Goal: Task Accomplishment & Management: Manage account settings

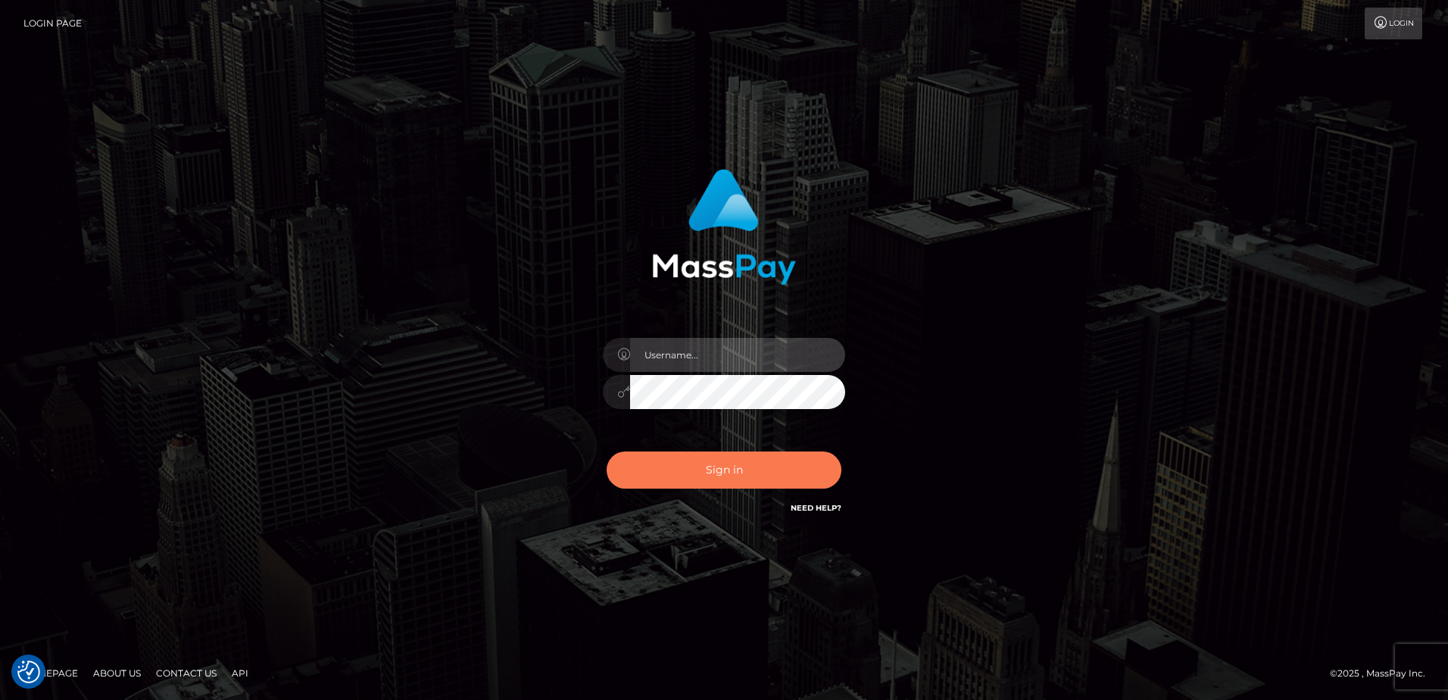
type input "[PERSON_NAME]"
click at [773, 478] on button "Sign in" at bounding box center [724, 469] width 235 height 37
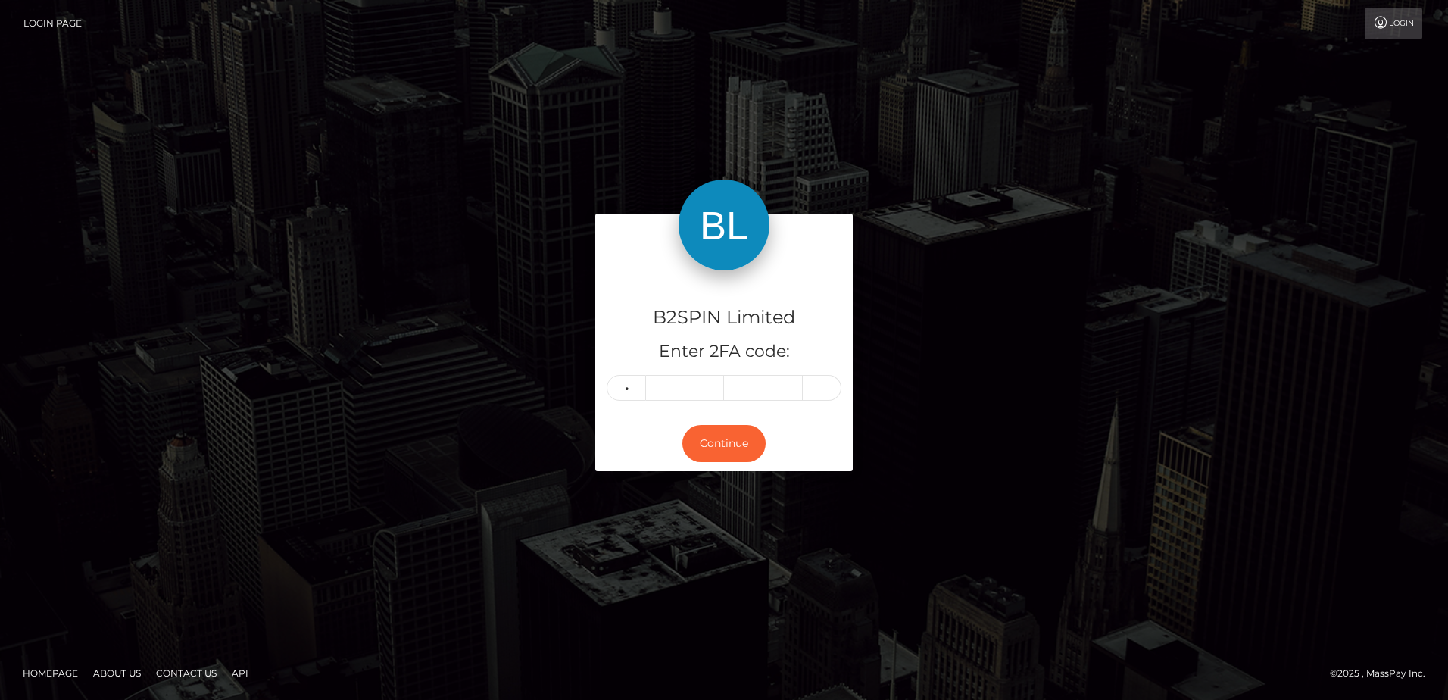
type input "6"
type input "3"
type input "7"
type input "9"
type input "8"
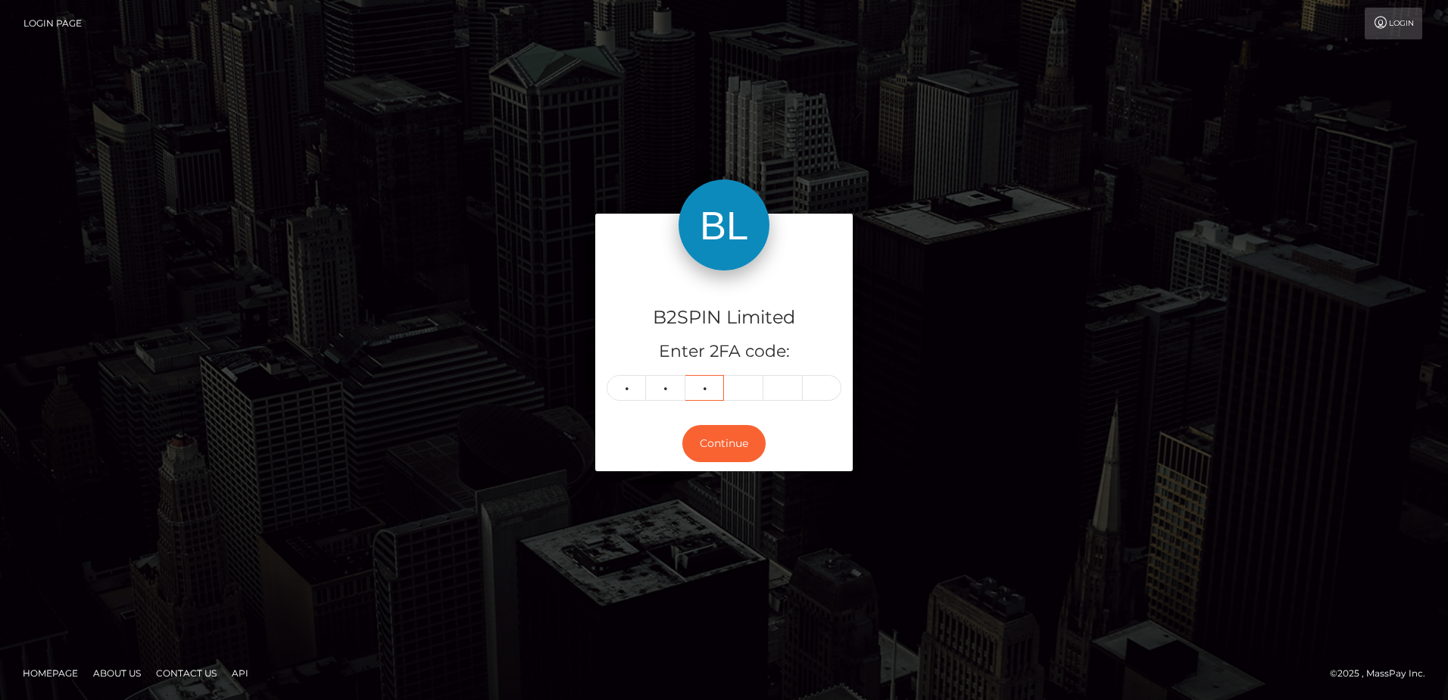
type input "6"
type input "2"
type input "4"
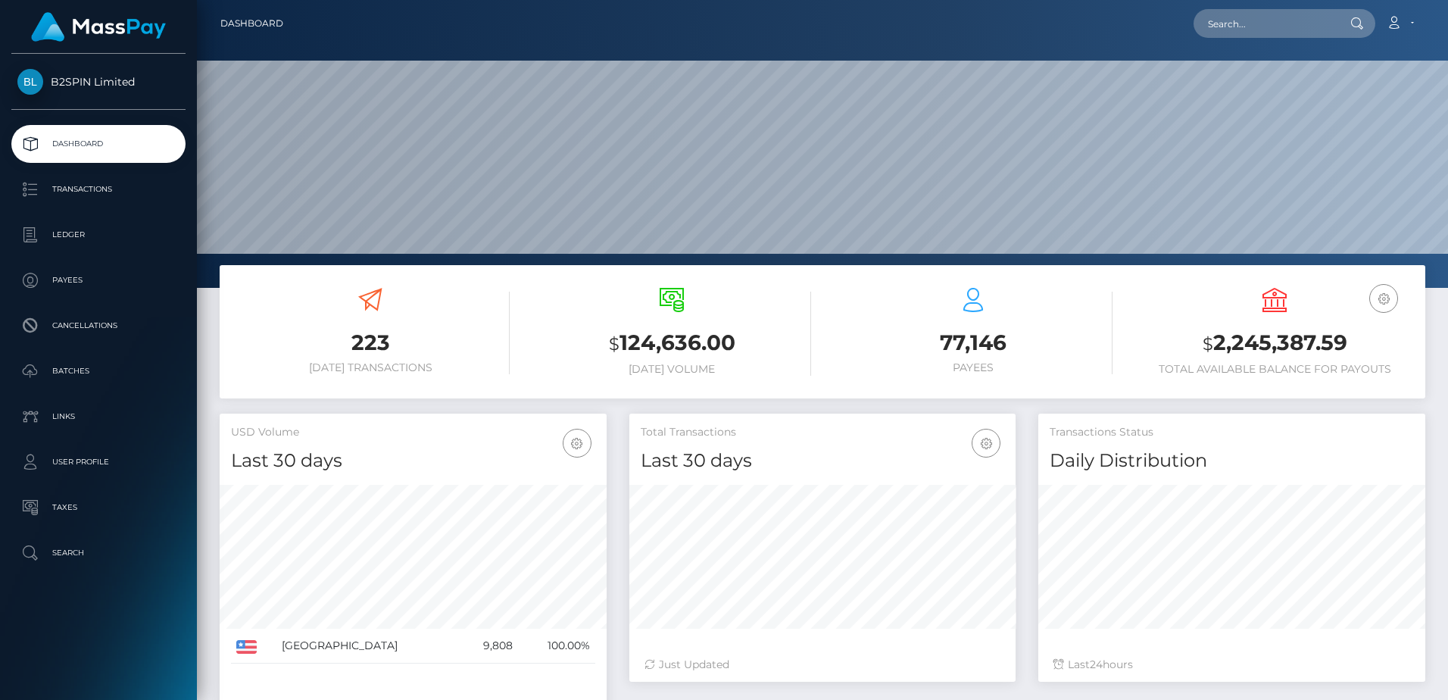
scroll to position [269, 386]
click at [1071, 370] on h6 "Payees" at bounding box center [973, 367] width 279 height 13
click at [1305, 22] on input "text" at bounding box center [1264, 23] width 142 height 29
paste input "3283930"
type input "3283930"
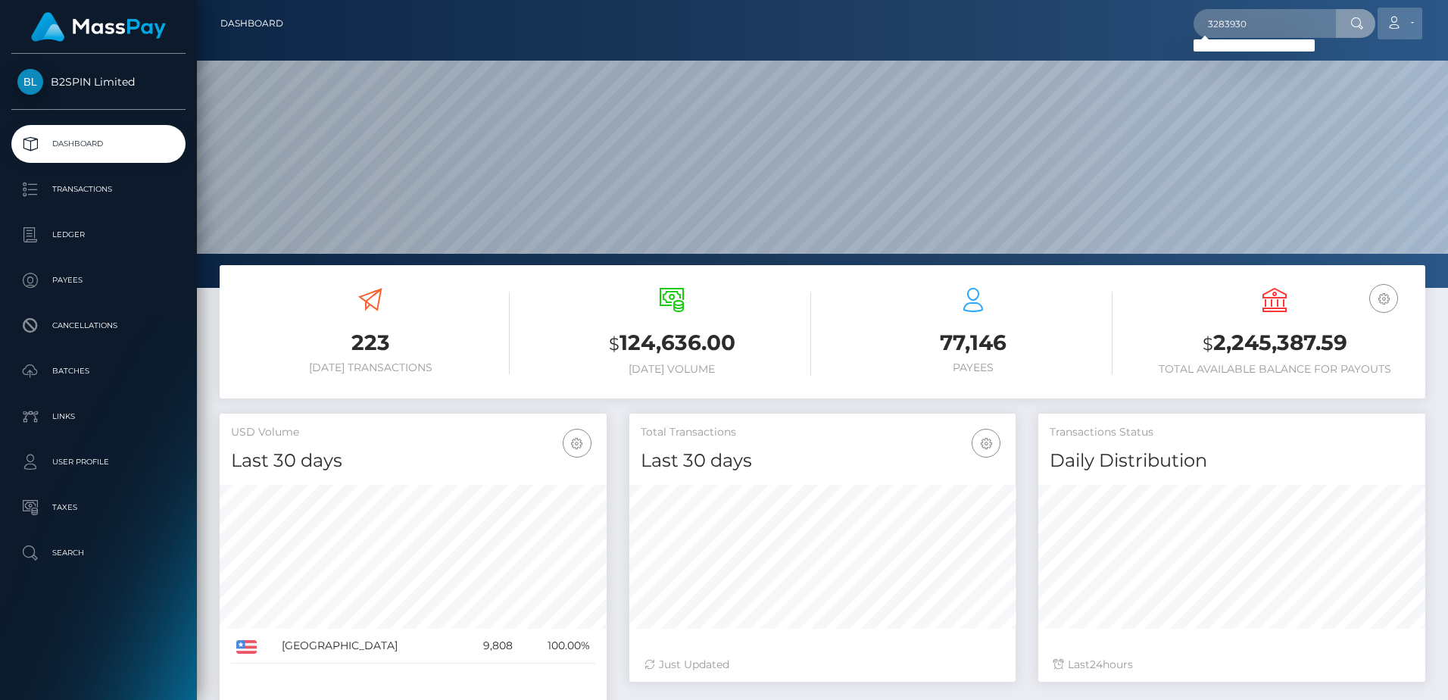
click at [1402, 24] on icon at bounding box center [1394, 23] width 16 height 12
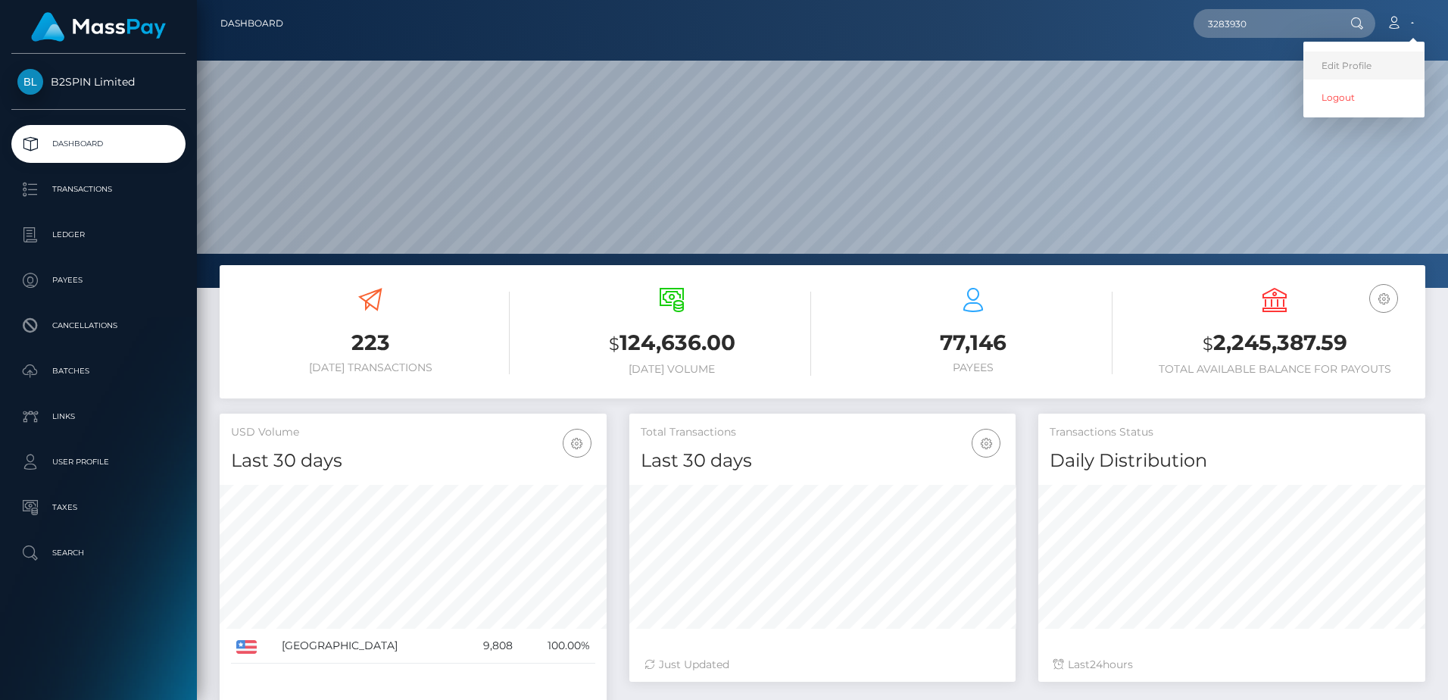
click at [1366, 65] on link "Edit Profile" at bounding box center [1363, 65] width 121 height 28
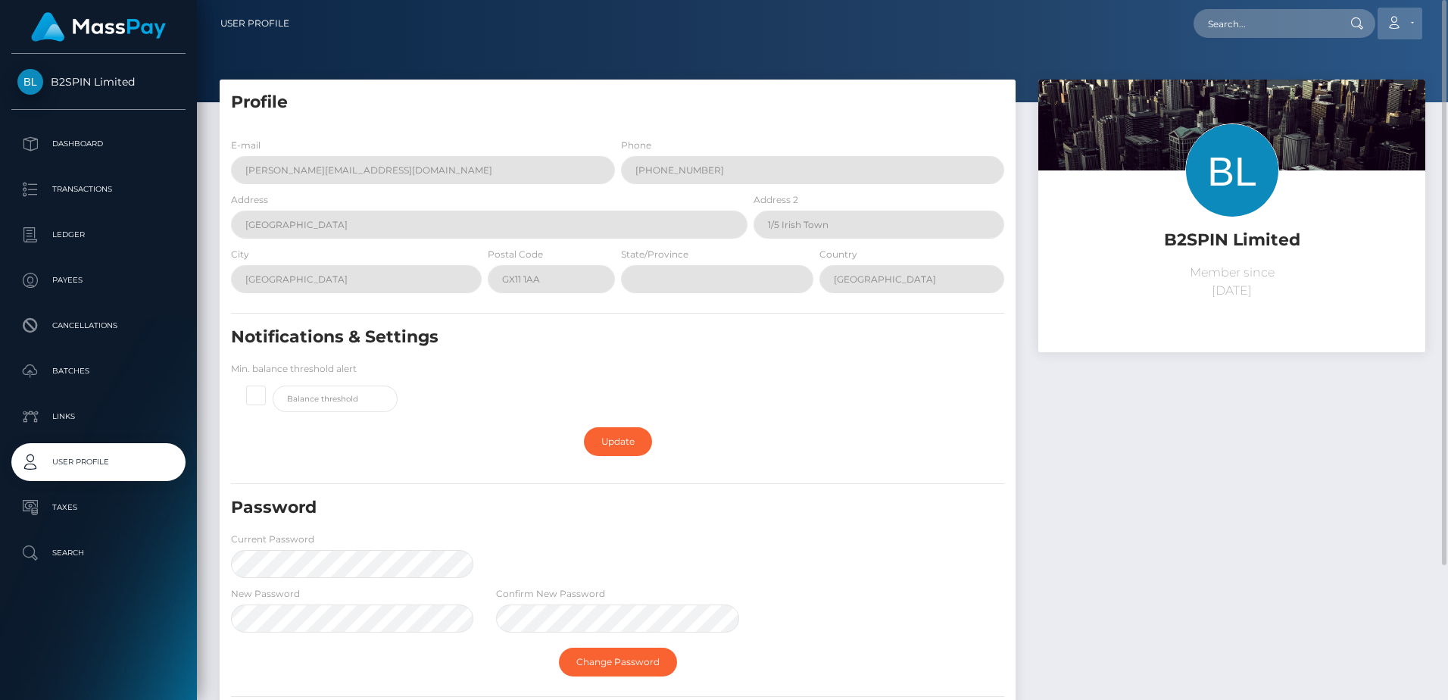
click at [1393, 20] on icon at bounding box center [1394, 23] width 16 height 12
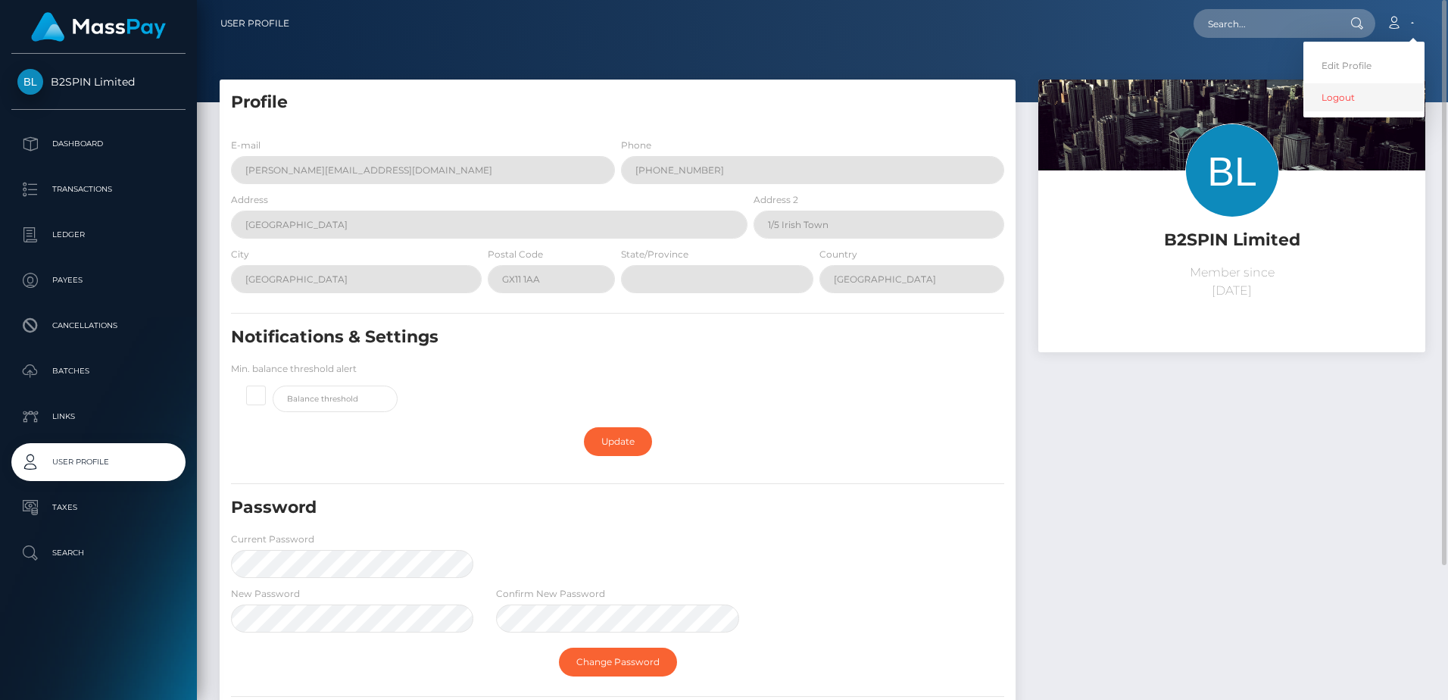
click at [1352, 98] on link "Logout" at bounding box center [1363, 97] width 121 height 28
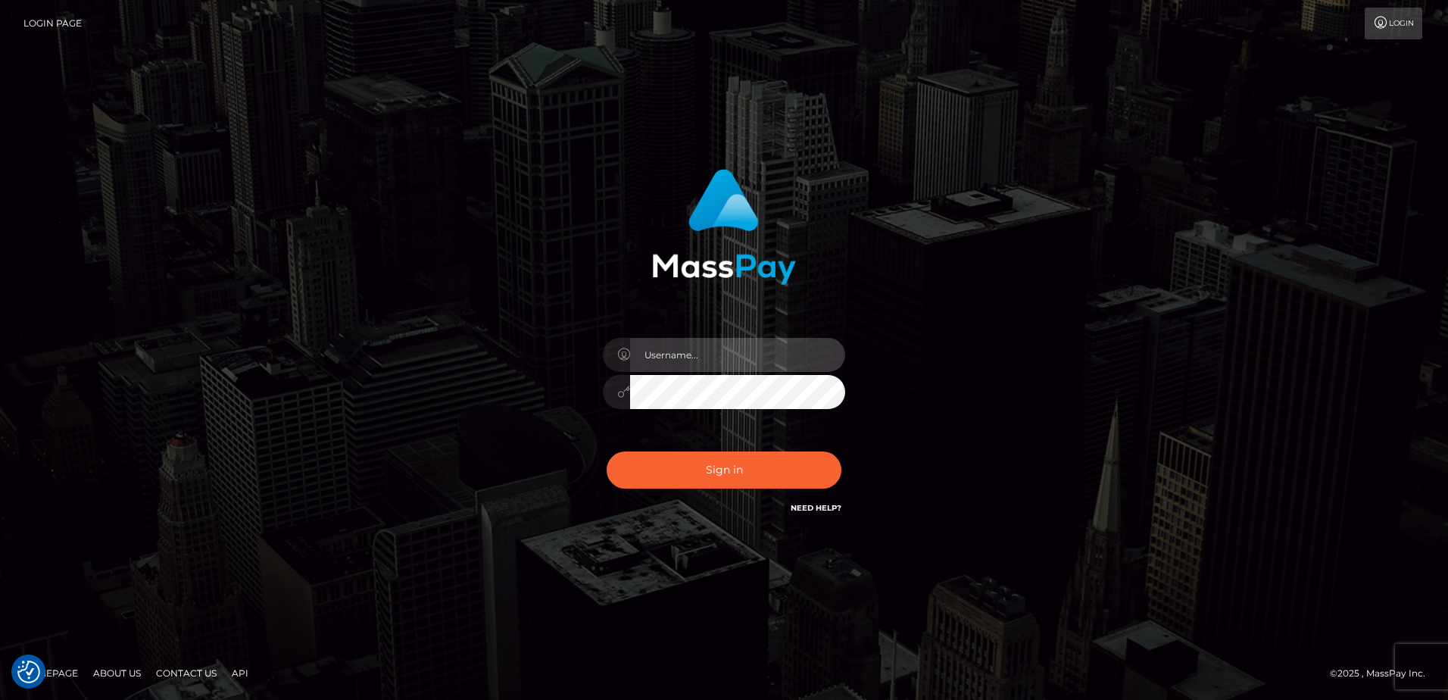
type input "[PERSON_NAME]"
click at [1006, 369] on div "[PERSON_NAME] Sign in" at bounding box center [723, 349] width 863 height 385
drag, startPoint x: 984, startPoint y: 382, endPoint x: 949, endPoint y: 383, distance: 35.6
click at [984, 382] on div "[PERSON_NAME] Sign in" at bounding box center [723, 349] width 863 height 385
click at [1012, 386] on div "[PERSON_NAME] Sign in" at bounding box center [723, 349] width 863 height 385
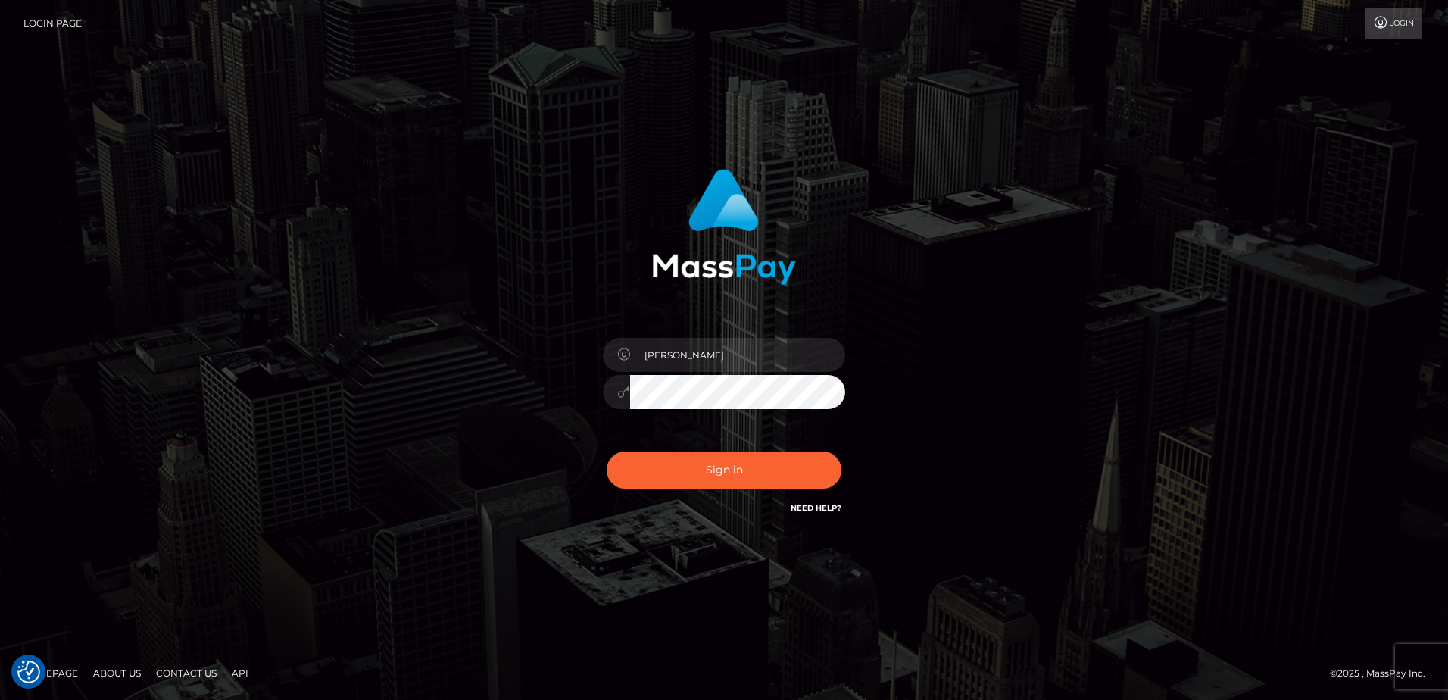
click at [454, 309] on div "[PERSON_NAME] Sign in" at bounding box center [723, 349] width 863 height 385
